Goal: Task Accomplishment & Management: Manage account settings

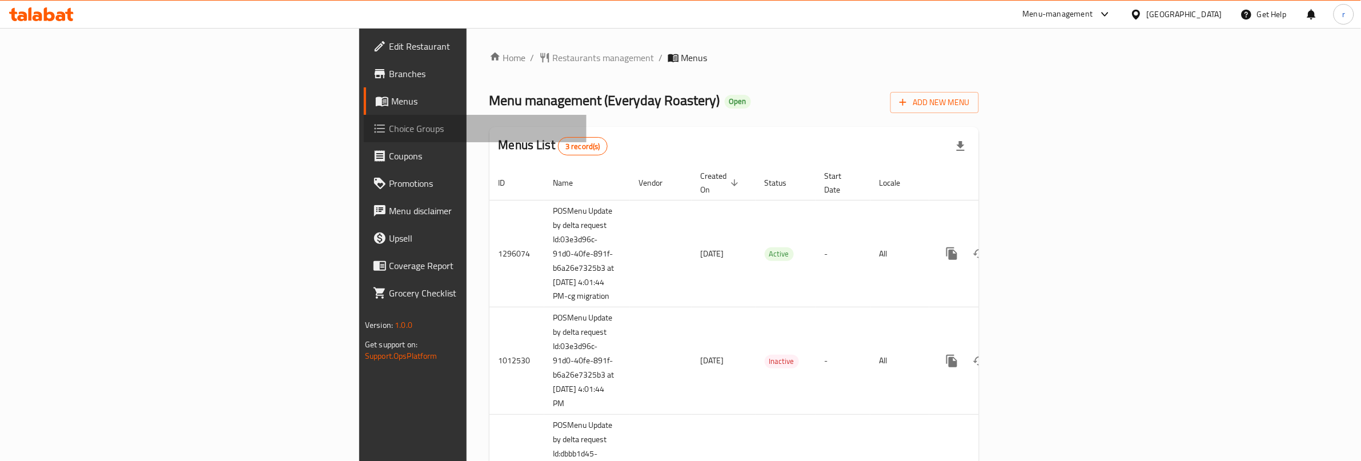
click at [389, 134] on span "Choice Groups" at bounding box center [483, 129] width 189 height 14
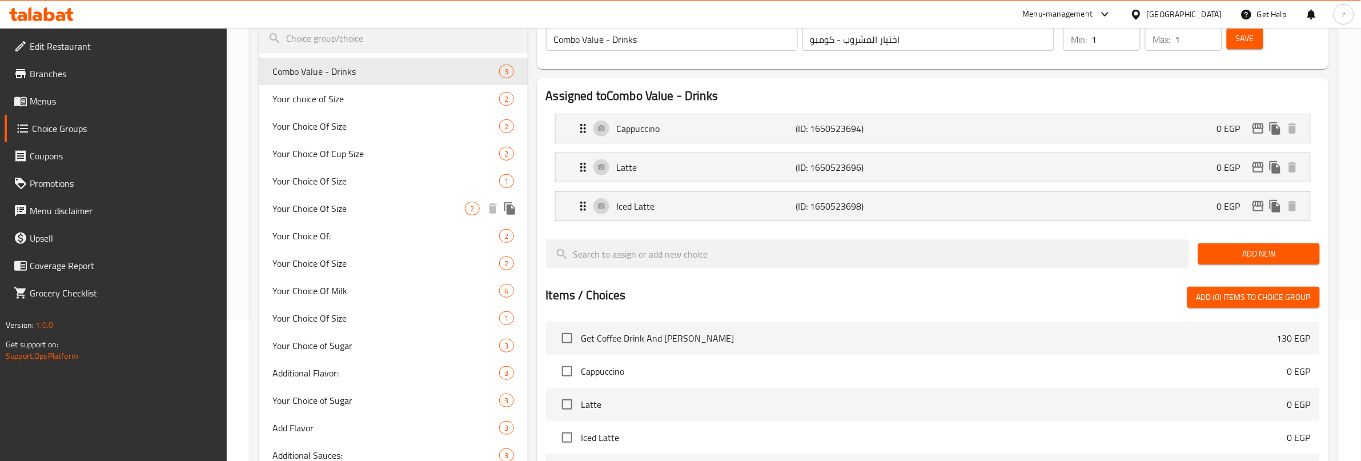
scroll to position [140, 0]
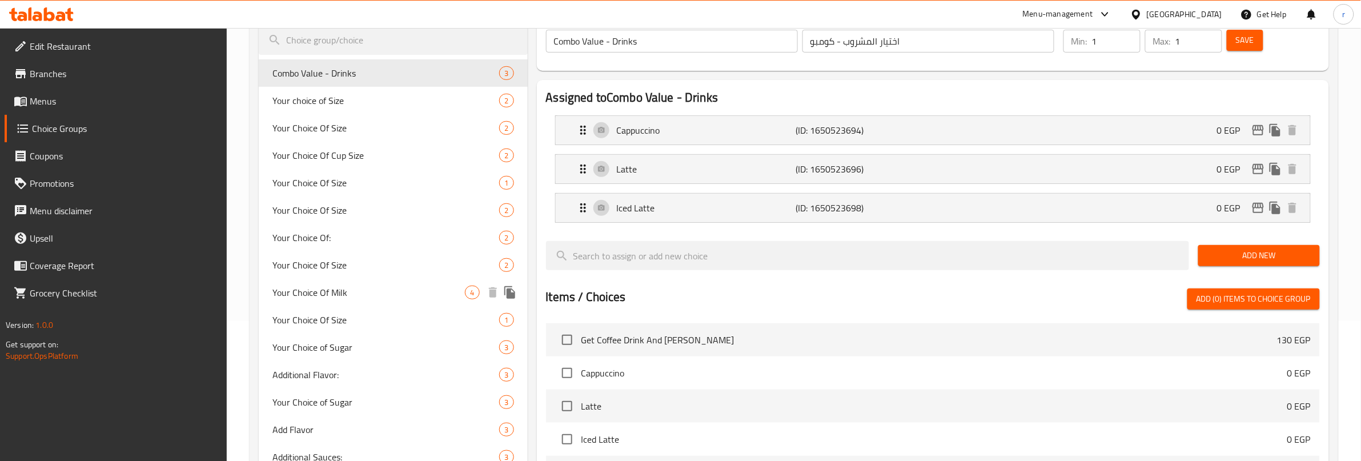
click at [352, 289] on span "Your Choice Of Milk" at bounding box center [368, 293] width 193 height 14
type input "Your Choice Of Milk"
type input "إختيارك من اللبن"
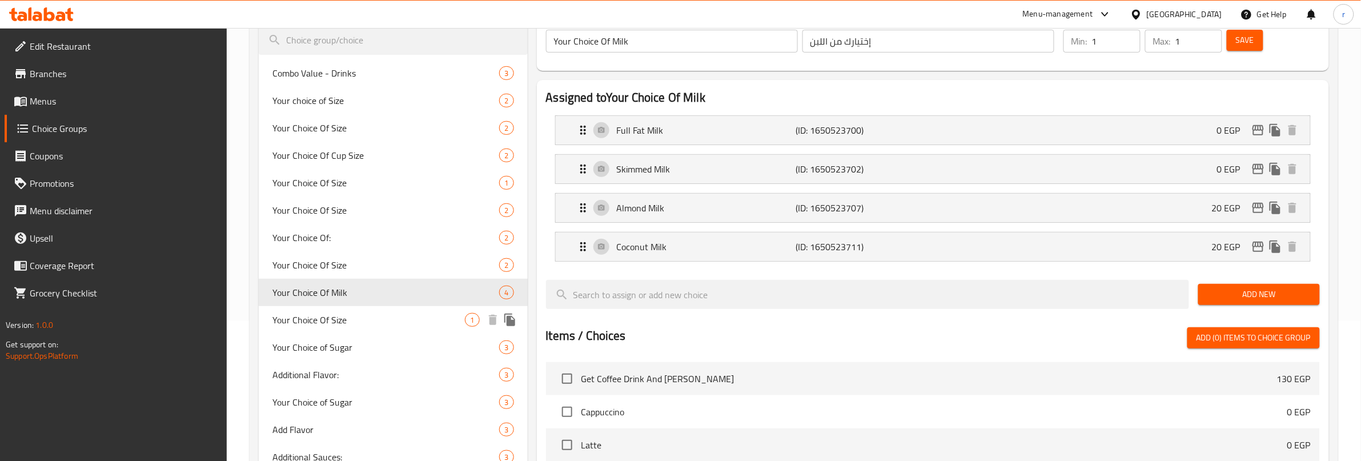
click at [335, 320] on span "Your Choice Of Size" at bounding box center [368, 320] width 193 height 14
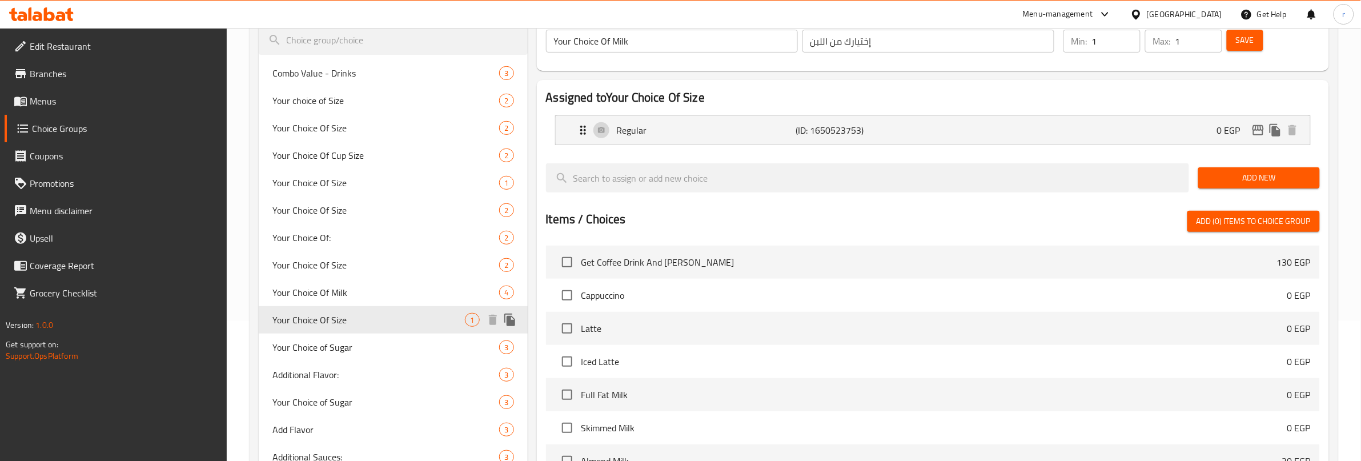
type input "Your Choice Of Size"
type input "اختيارك من الحجم"
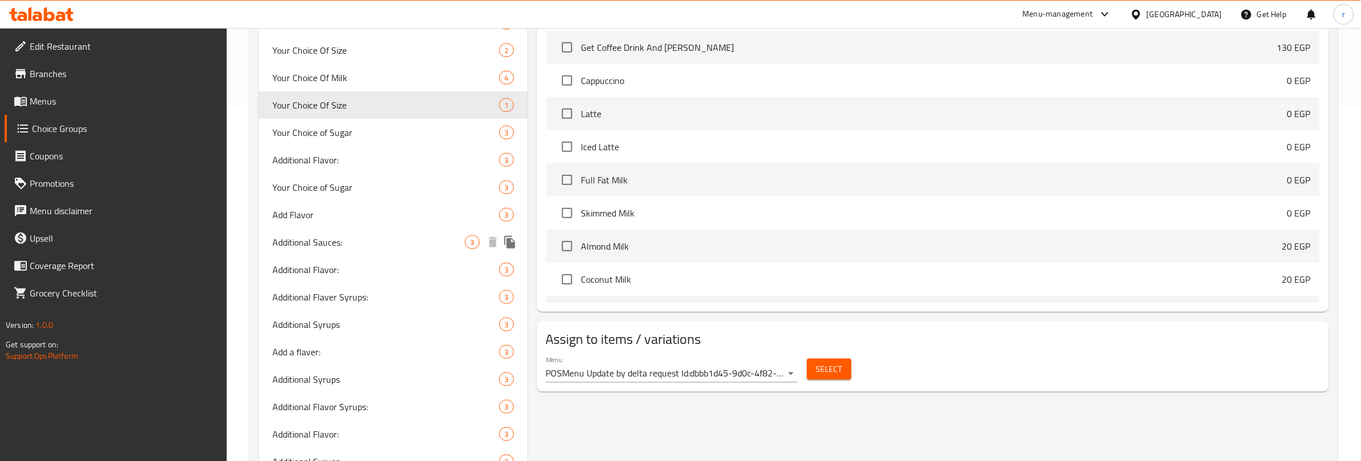
scroll to position [354, 0]
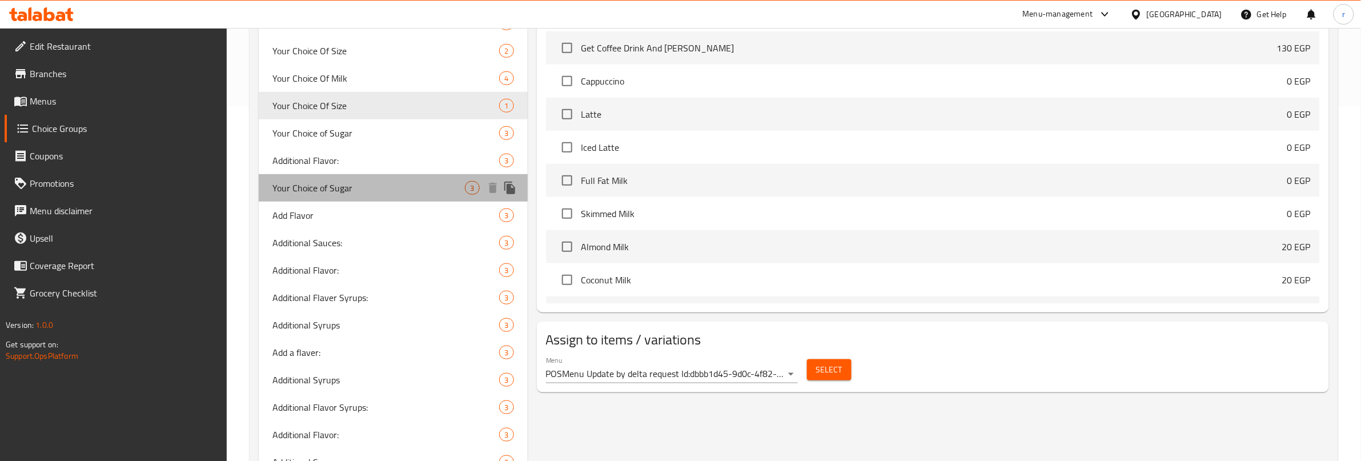
click at [354, 185] on span "Your Choice of Sugar" at bounding box center [368, 188] width 193 height 14
type input "Your Choice of Sugar"
type input "اختيارك من السكر"
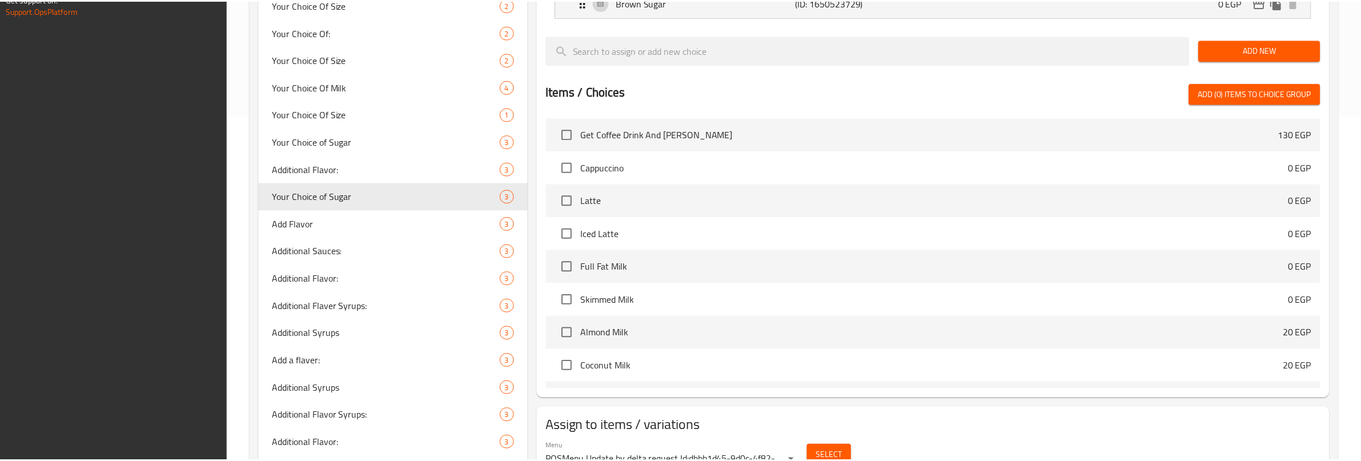
scroll to position [568, 0]
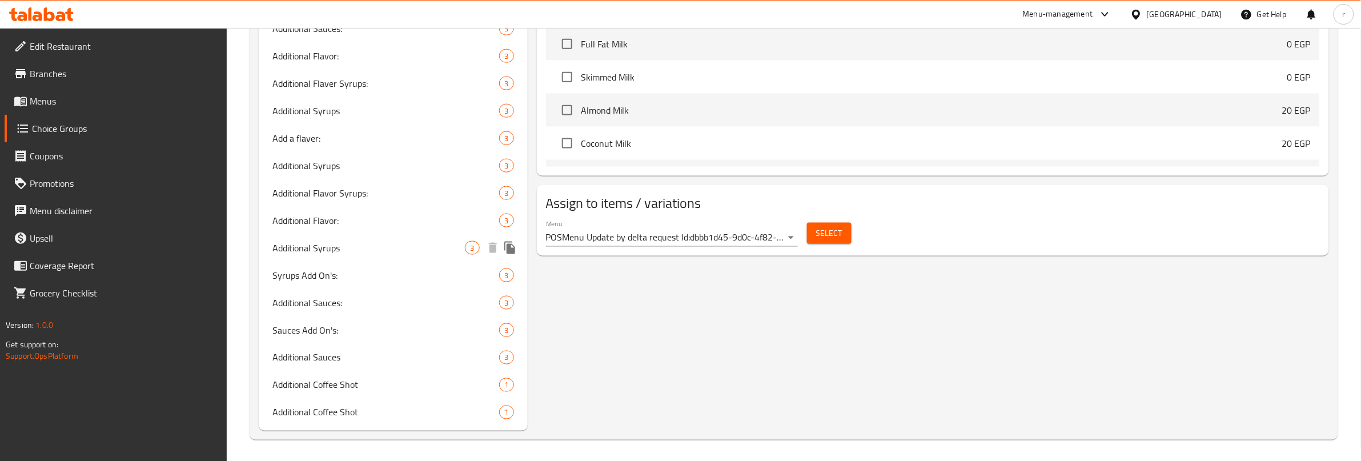
click at [357, 244] on span "Additional Syrups" at bounding box center [368, 248] width 193 height 14
type input "Additional Syrups"
type input "شراب إضافي"
type input "0"
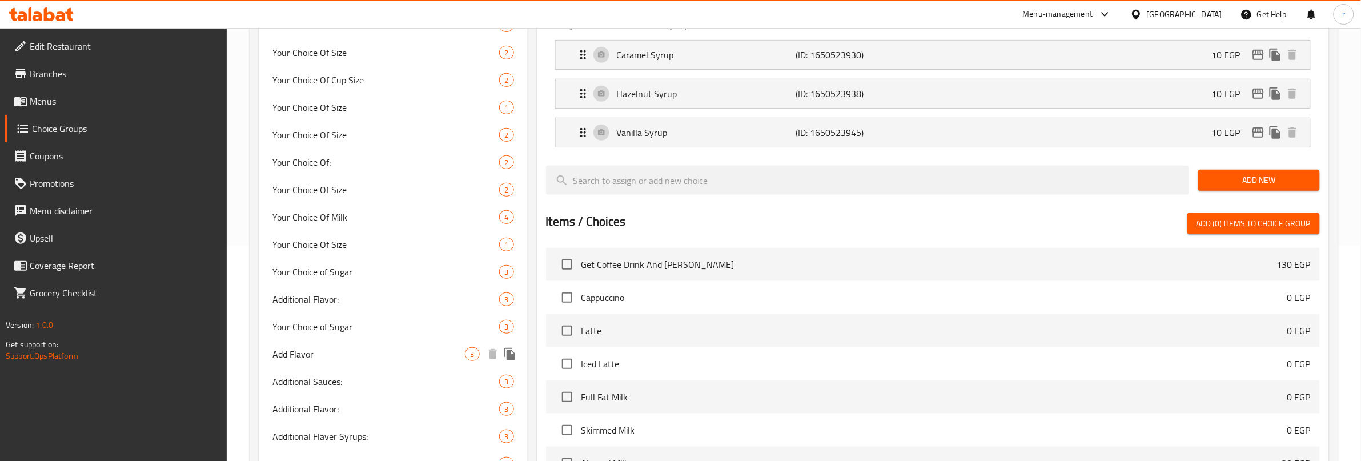
scroll to position [211, 0]
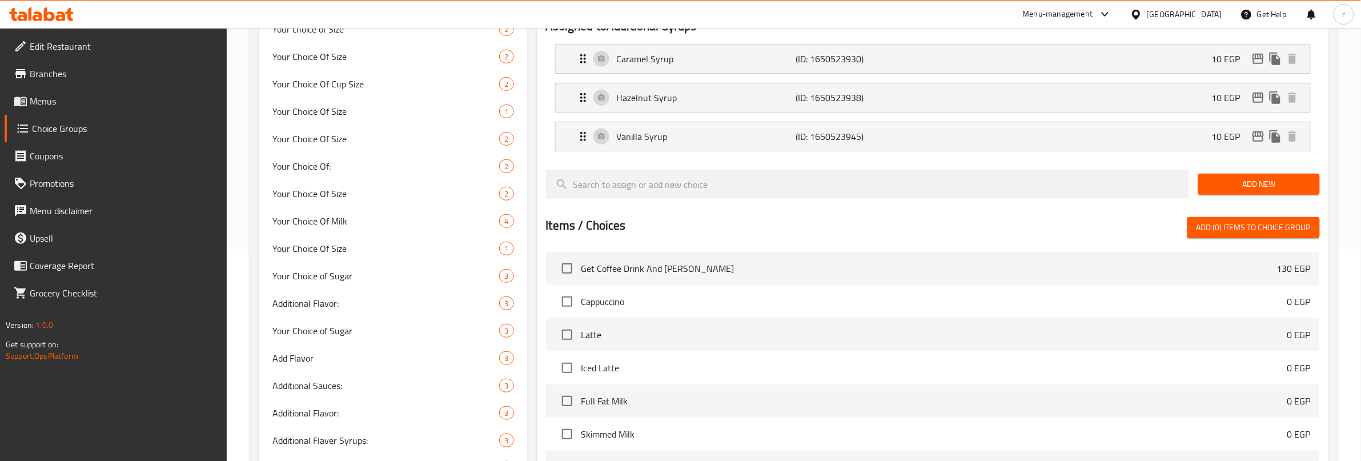
click at [1217, 11] on div "[GEOGRAPHIC_DATA]" at bounding box center [1184, 14] width 75 height 13
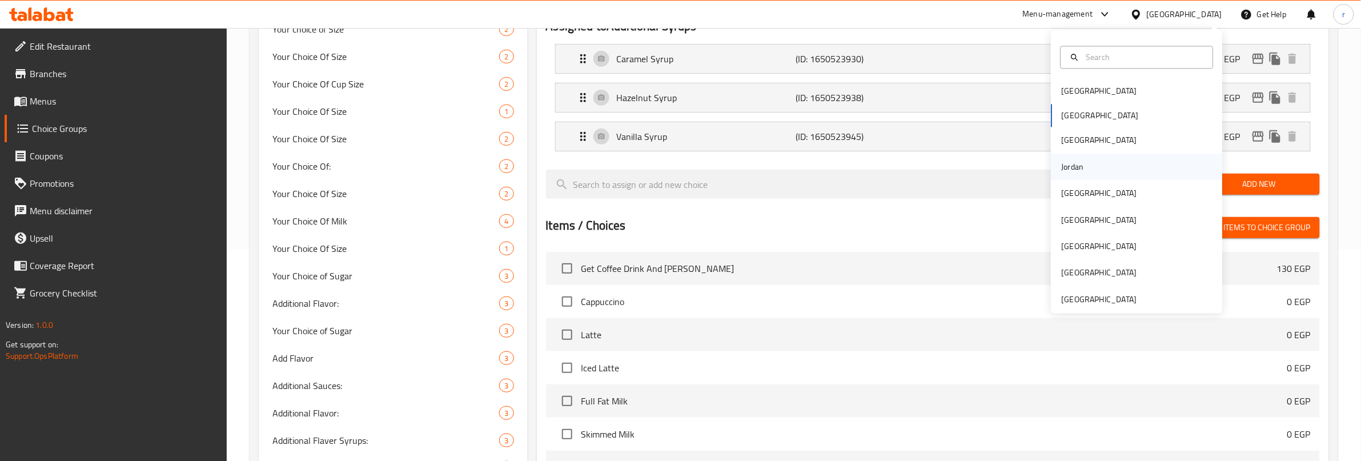
click at [1075, 155] on div "Jordan" at bounding box center [1073, 167] width 41 height 26
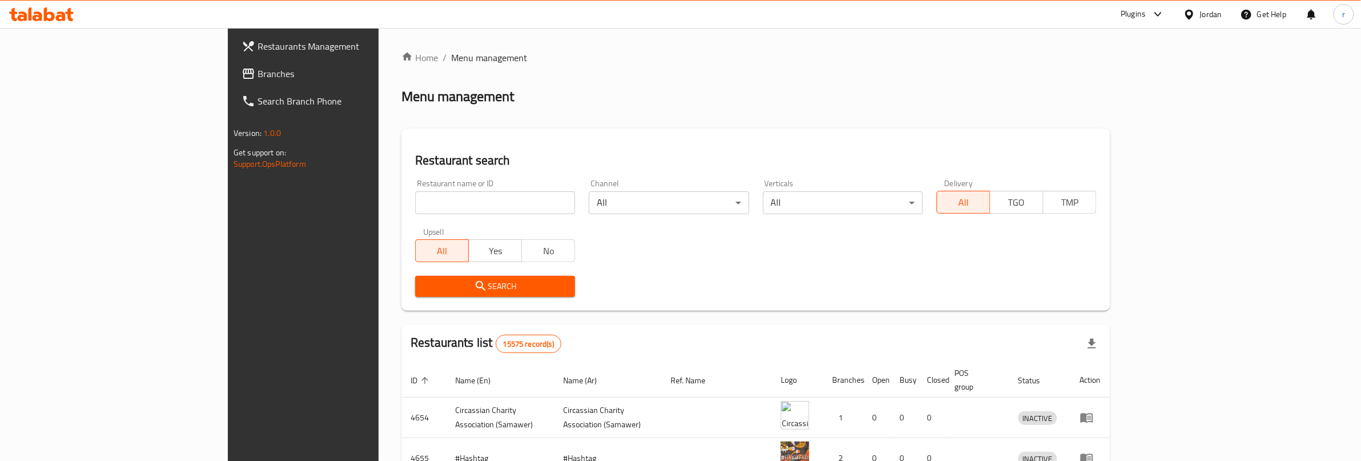
click at [232, 63] on link "Branches" at bounding box center [343, 73] width 223 height 27
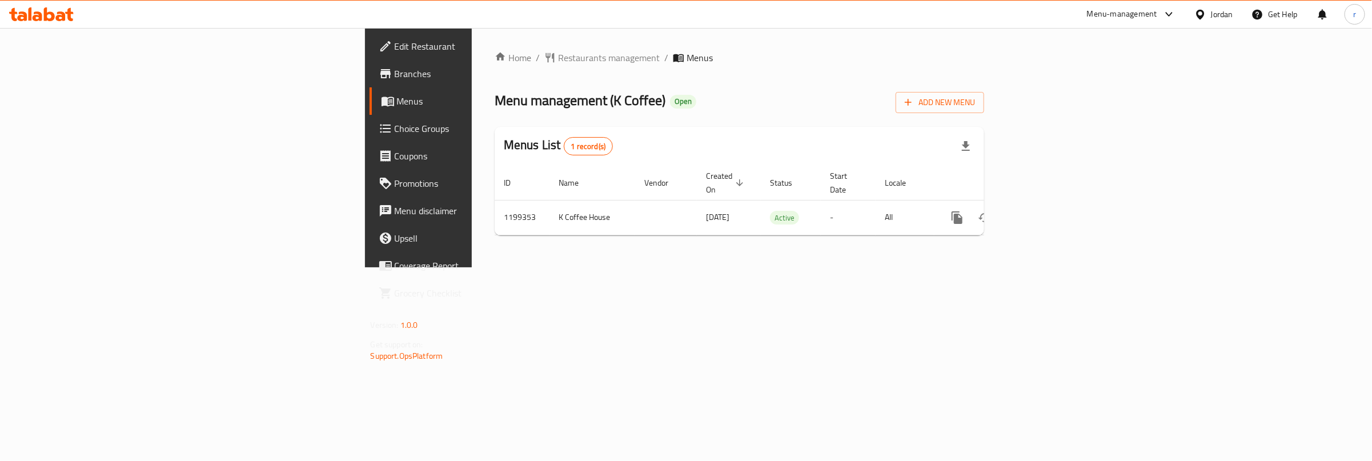
click at [395, 135] on span "Choice Groups" at bounding box center [490, 129] width 190 height 14
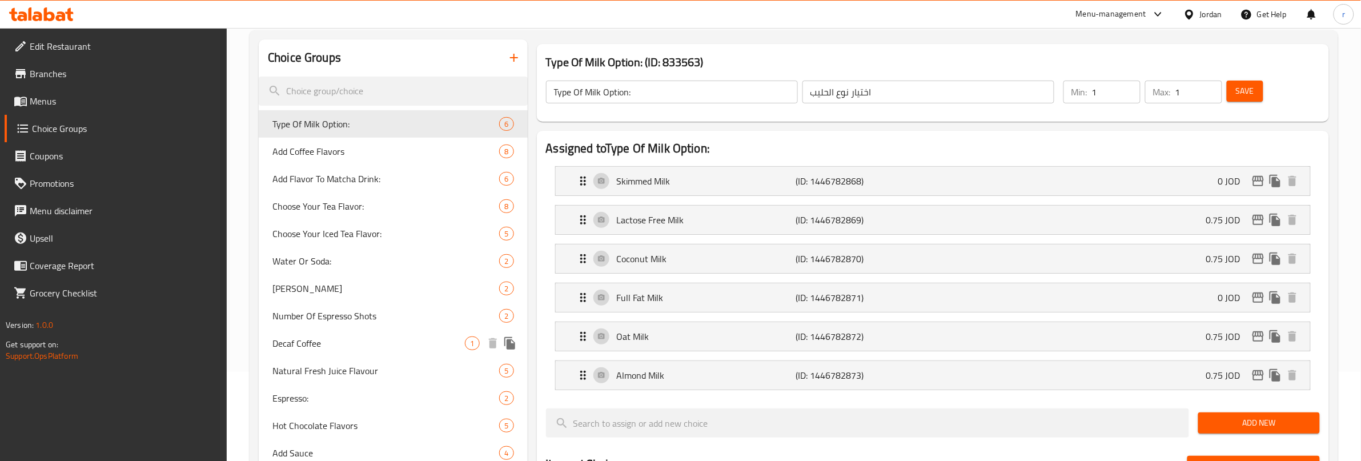
scroll to position [161, 0]
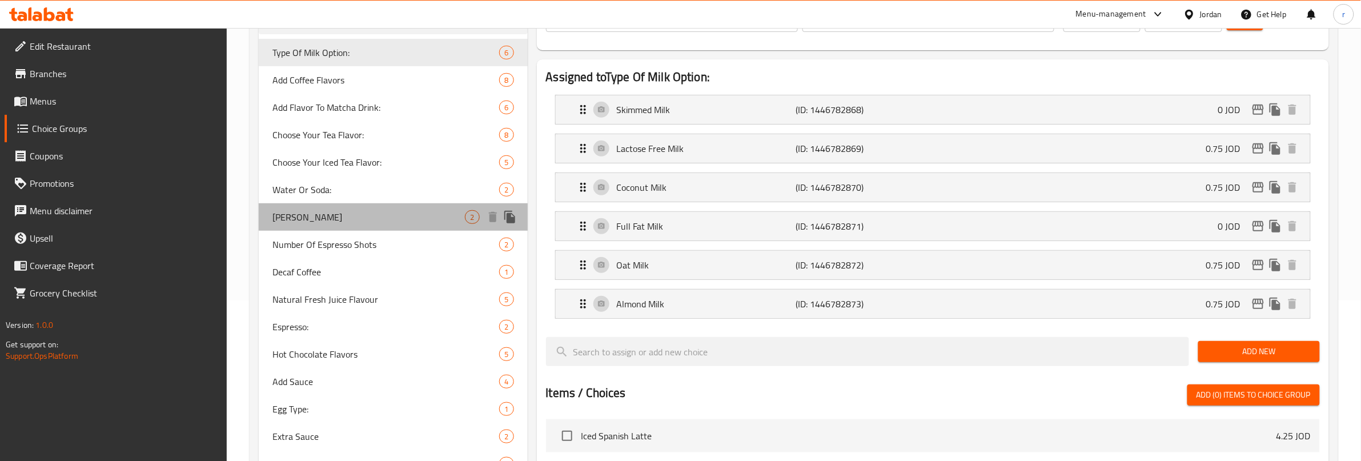
click at [351, 211] on span "Caesar Addons" at bounding box center [368, 217] width 193 height 14
type input "Caesar Addons"
type input "اضافات للسيزر"
type input "0"
type input "2"
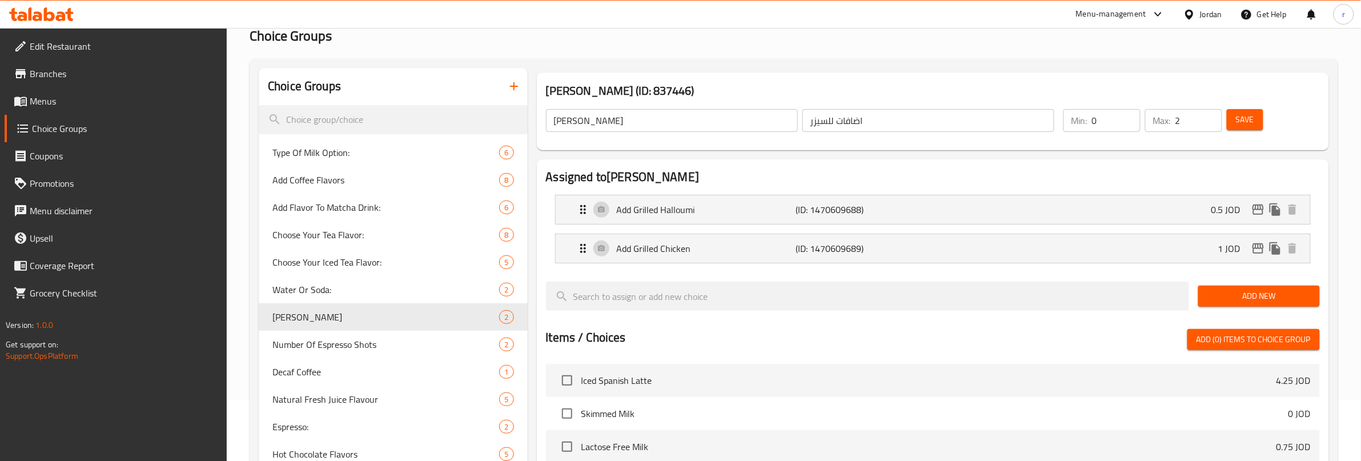
scroll to position [0, 0]
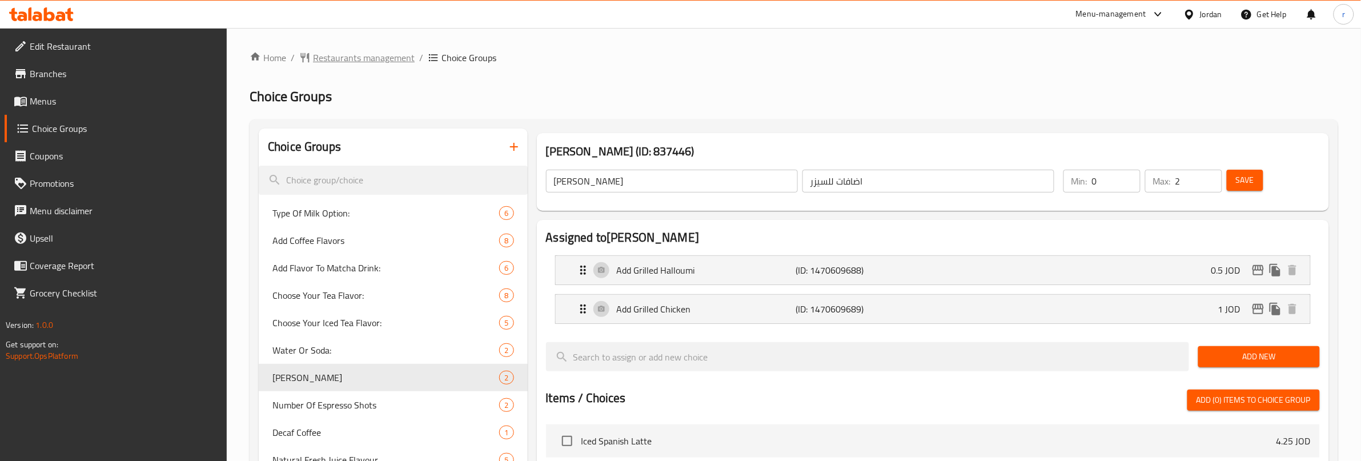
click at [318, 58] on span "Restaurants management" at bounding box center [364, 58] width 102 height 14
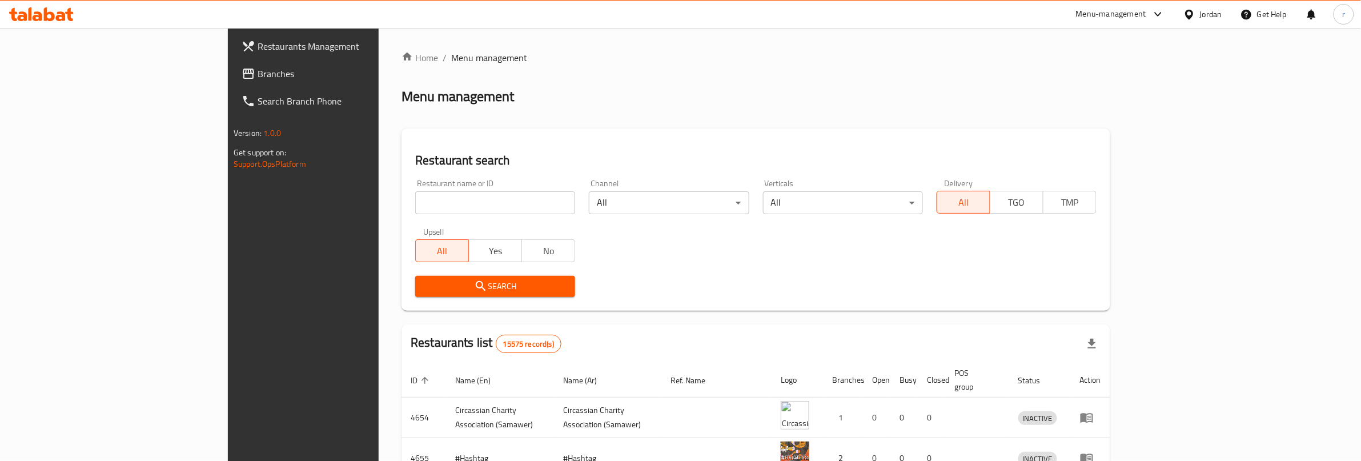
click at [258, 73] on span "Branches" at bounding box center [352, 74] width 189 height 14
